Goal: Find specific page/section: Find specific page/section

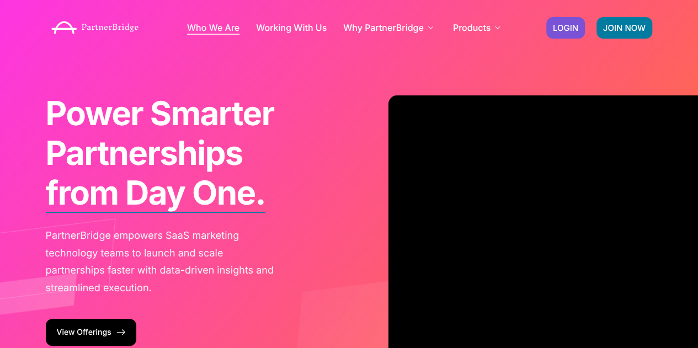
click at [212, 27] on link "Who We Are" at bounding box center [213, 27] width 52 height 9
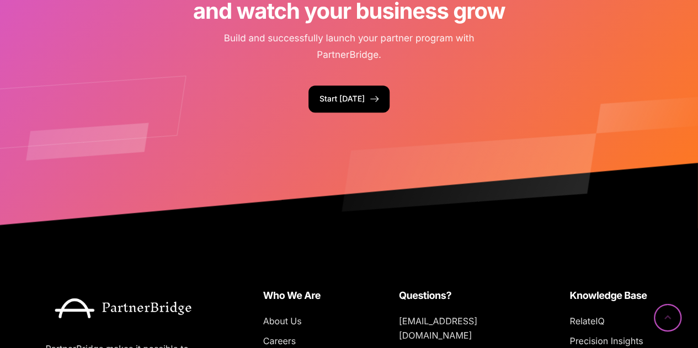
scroll to position [2853, 0]
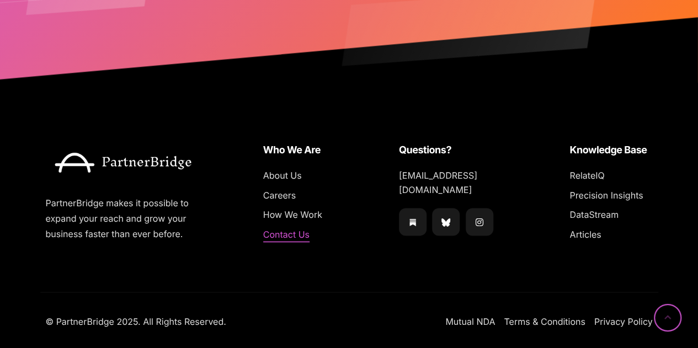
click at [282, 233] on span "Contact Us" at bounding box center [286, 235] width 46 height 14
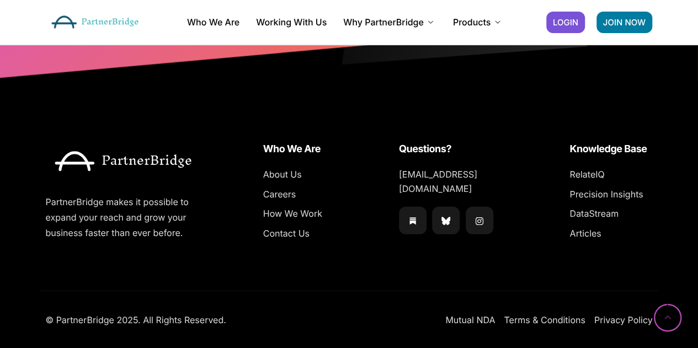
scroll to position [1138, 0]
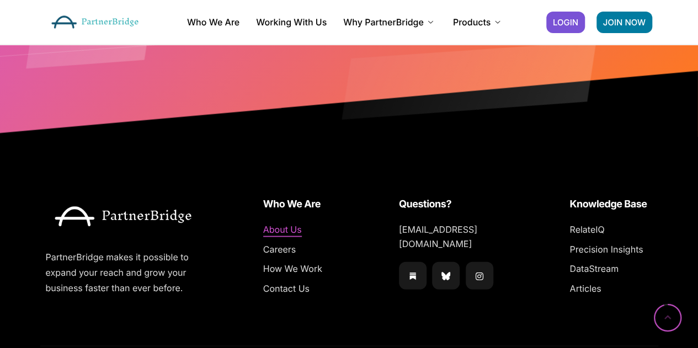
click at [290, 225] on span "About Us" at bounding box center [282, 230] width 39 height 14
